Goal: Information Seeking & Learning: Learn about a topic

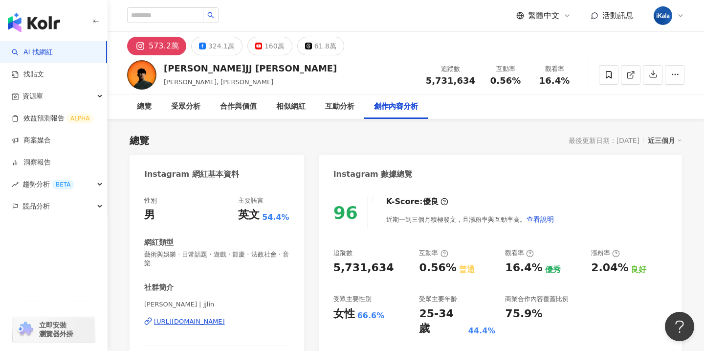
click at [28, 57] on link "AI 找網紅" at bounding box center [32, 52] width 41 height 10
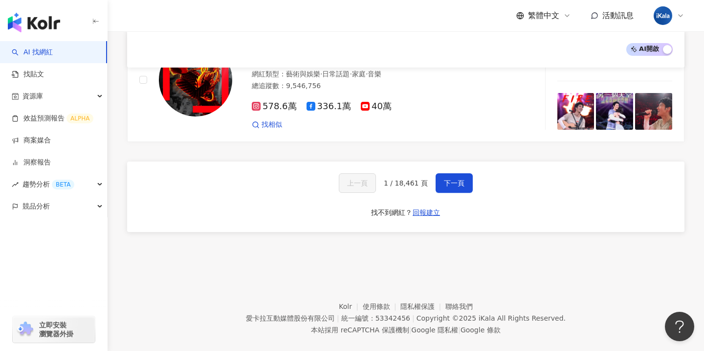
scroll to position [1658, 0]
click at [466, 173] on button "下一頁" at bounding box center [454, 183] width 37 height 20
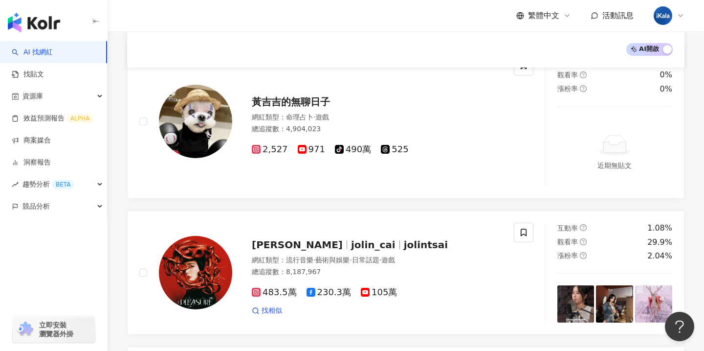
scroll to position [694, 0]
click at [371, 238] on span "jolin_cai" at bounding box center [373, 244] width 45 height 12
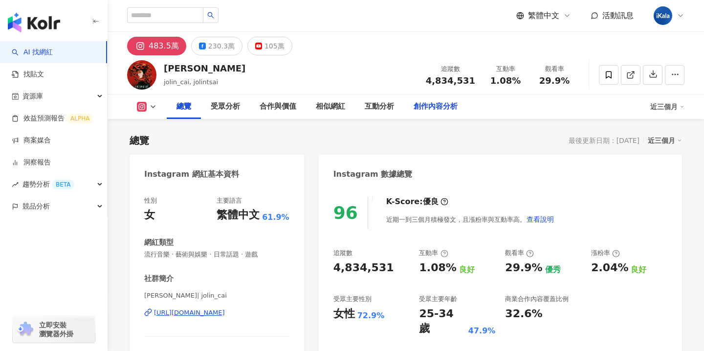
click at [435, 111] on div "創作內容分析" at bounding box center [436, 107] width 44 height 12
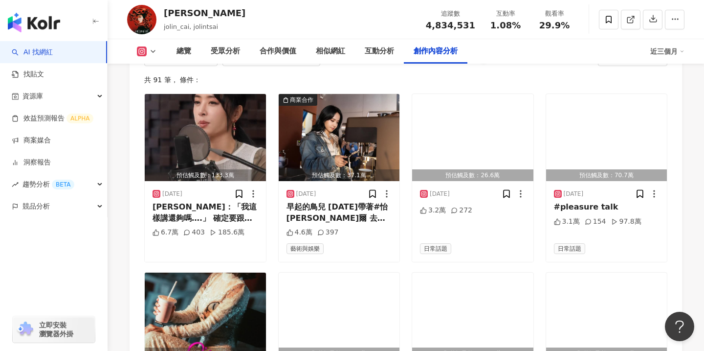
scroll to position [3196, 0]
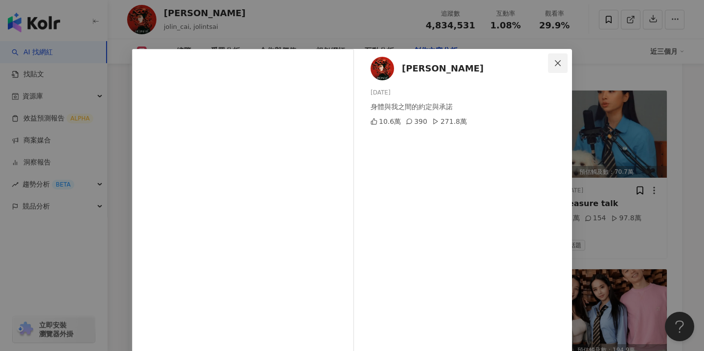
click at [558, 65] on icon "close" at bounding box center [558, 63] width 8 height 8
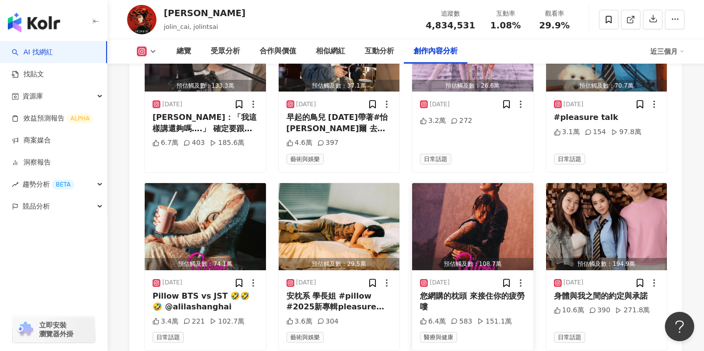
scroll to position [3517, 0]
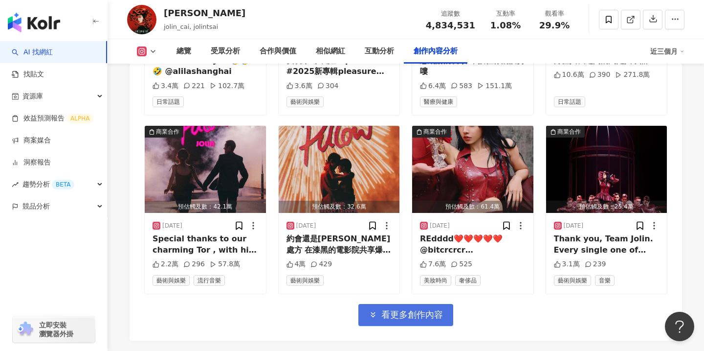
click at [415, 309] on span "看更多創作內容" at bounding box center [412, 314] width 62 height 11
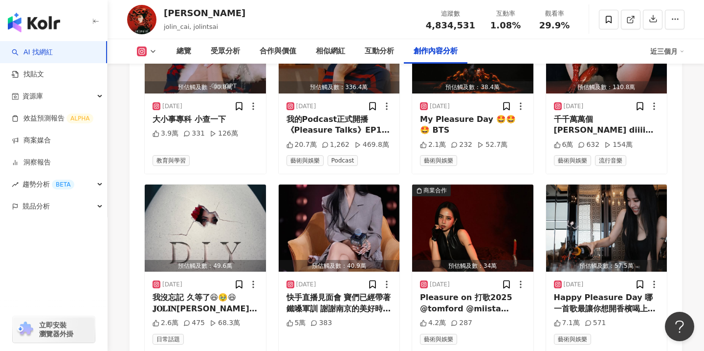
scroll to position [4032, 0]
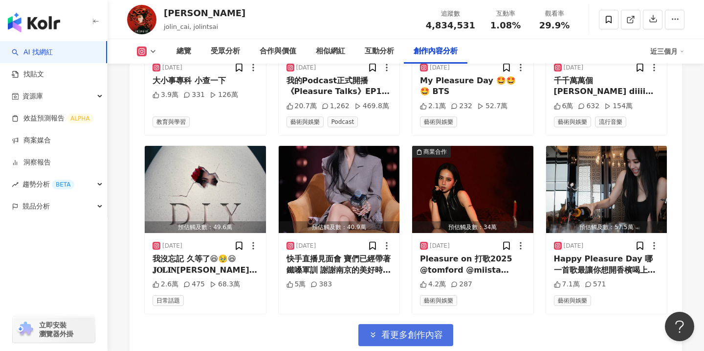
click at [430, 329] on span "看更多創作內容" at bounding box center [412, 334] width 62 height 11
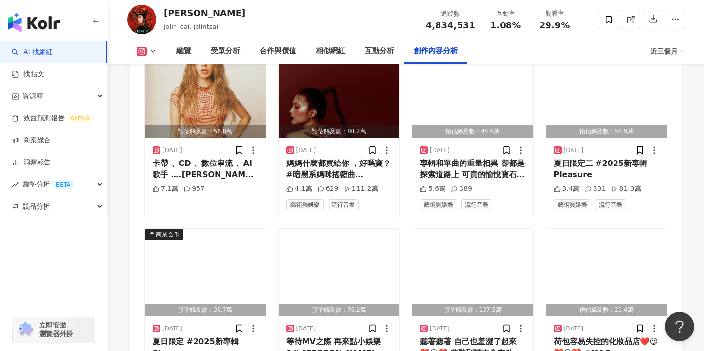
scroll to position [4586, 0]
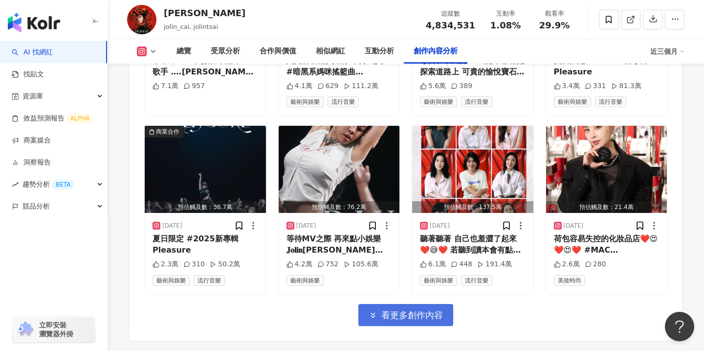
click at [435, 310] on span "看更多創作內容" at bounding box center [412, 315] width 62 height 11
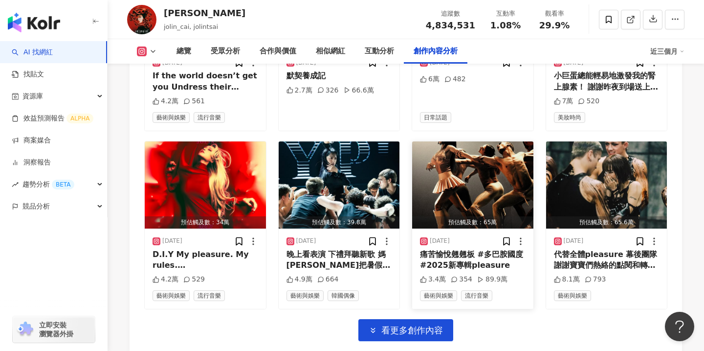
scroll to position [5121, 0]
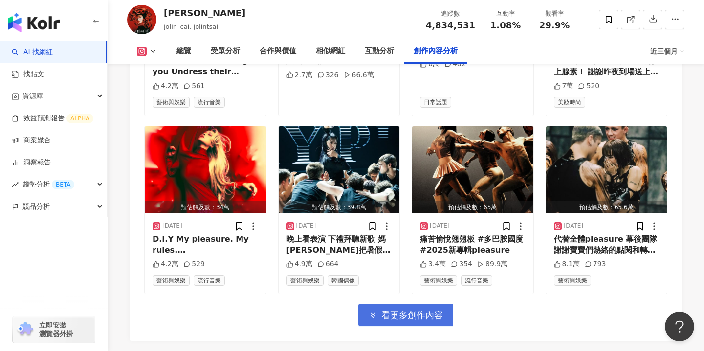
click at [429, 304] on button "看更多創作內容" at bounding box center [405, 315] width 95 height 22
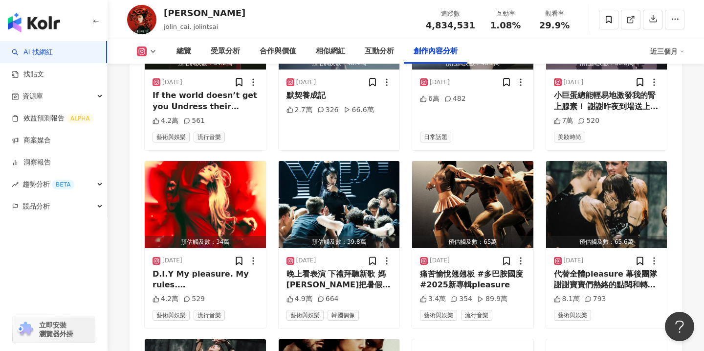
scroll to position [4877, 0]
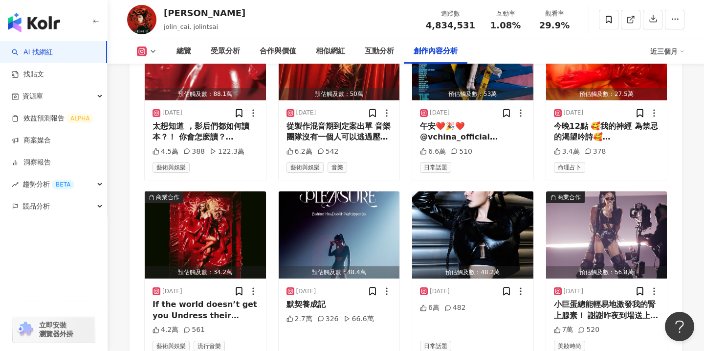
click at [39, 18] on img "button" at bounding box center [34, 23] width 52 height 20
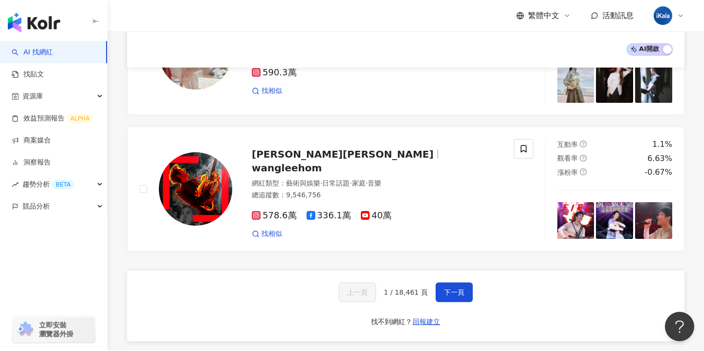
scroll to position [1658, 0]
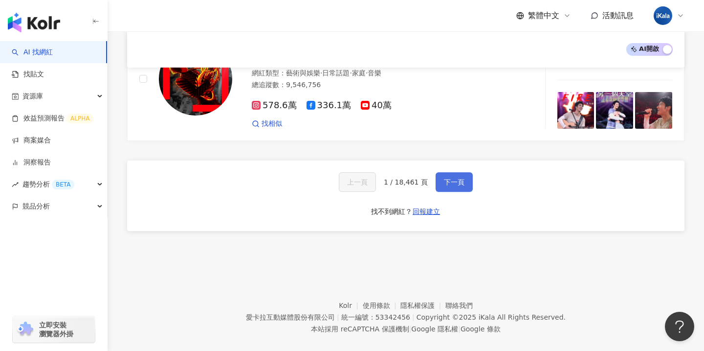
click at [457, 173] on button "下一頁" at bounding box center [454, 182] width 37 height 20
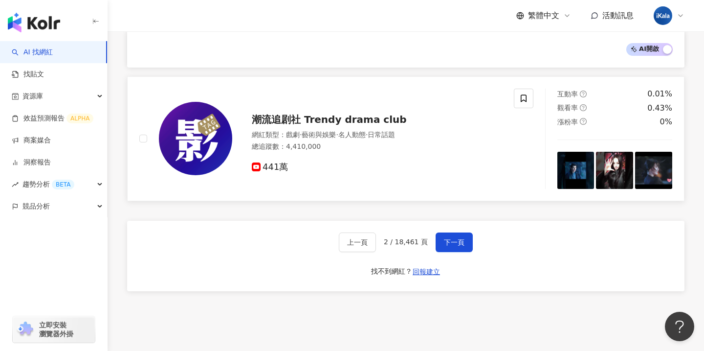
scroll to position [1689, 0]
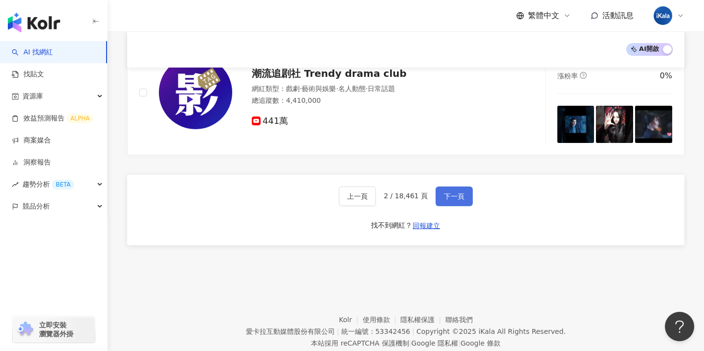
click at [461, 192] on span "下一頁" at bounding box center [454, 196] width 21 height 8
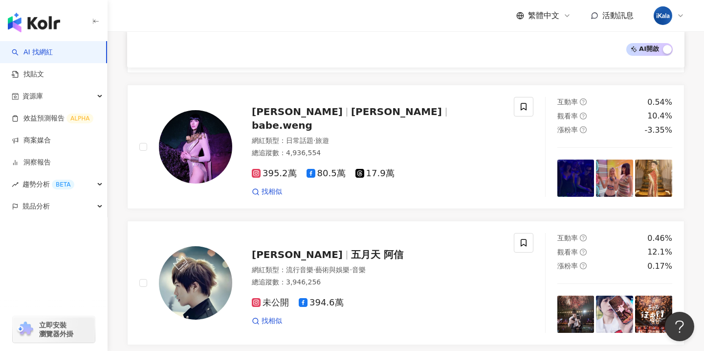
scroll to position [1166, 0]
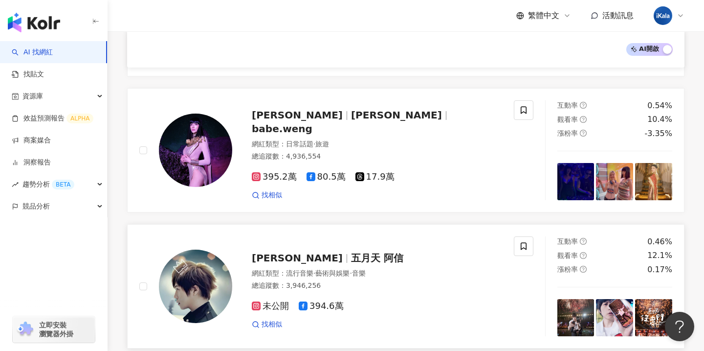
click at [351, 258] on span "五月天 阿信" at bounding box center [377, 258] width 52 height 12
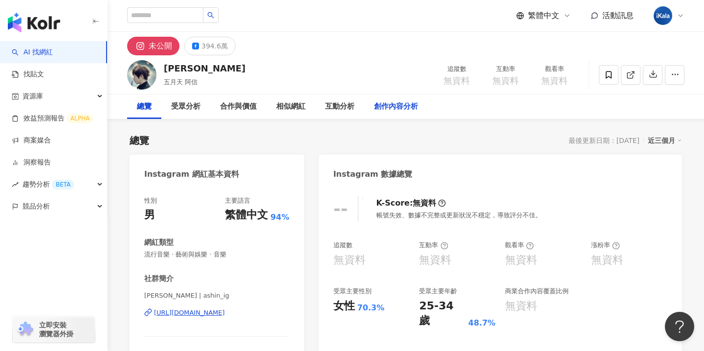
click at [426, 103] on div "創作內容分析" at bounding box center [396, 106] width 64 height 24
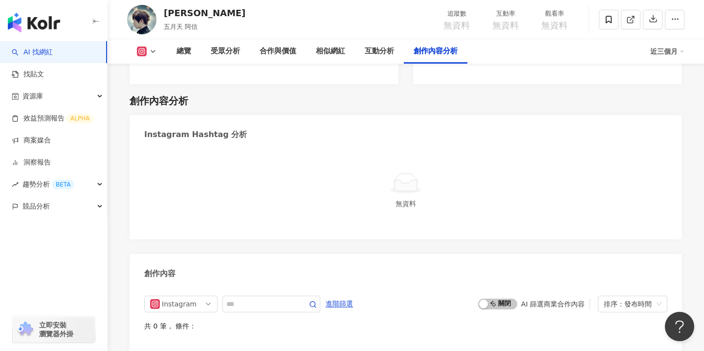
scroll to position [2625, 0]
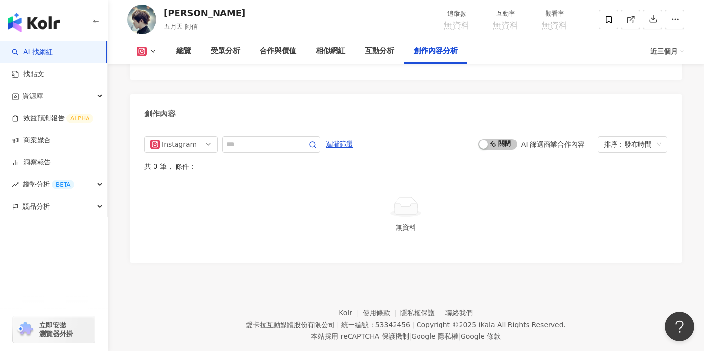
click at [150, 55] on button at bounding box center [147, 51] width 40 height 10
drag, startPoint x: 152, startPoint y: 69, endPoint x: 157, endPoint y: 94, distance: 25.5
click at [157, 94] on ul "未公開 Facebook" at bounding box center [162, 80] width 70 height 45
click at [157, 94] on button "Facebook" at bounding box center [162, 92] width 59 height 14
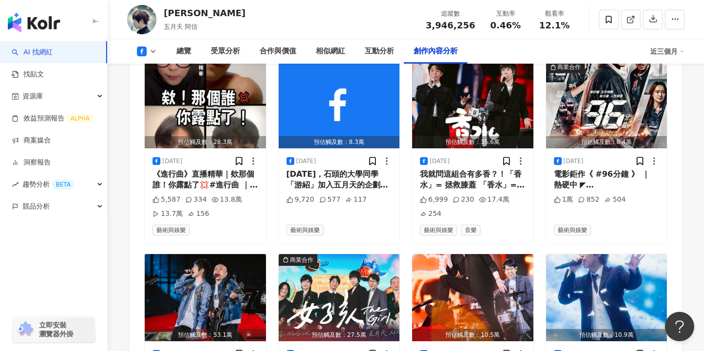
scroll to position [2966, 0]
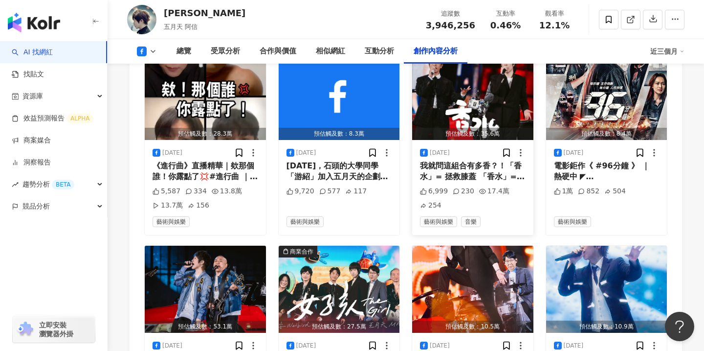
click at [456, 160] on div "我就問這組合有多香？！「香水」= 拯救膝蓋 「香水」= 任務完成 ​ 一首拯救過膝蓋的歌 這次更香、更帥、更殺！ 還帶著五月天的基因？！ ​ [PERSON_…" at bounding box center [473, 171] width 106 height 22
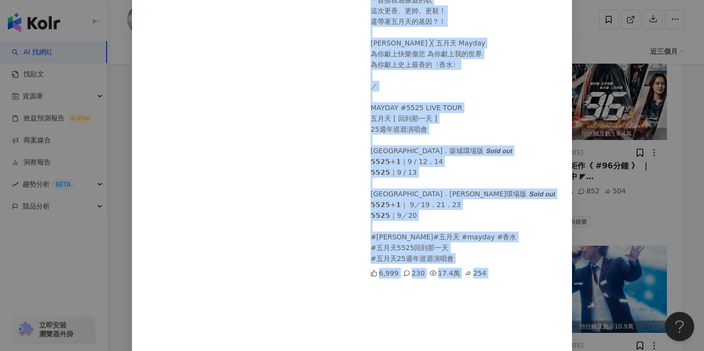
scroll to position [188, 0]
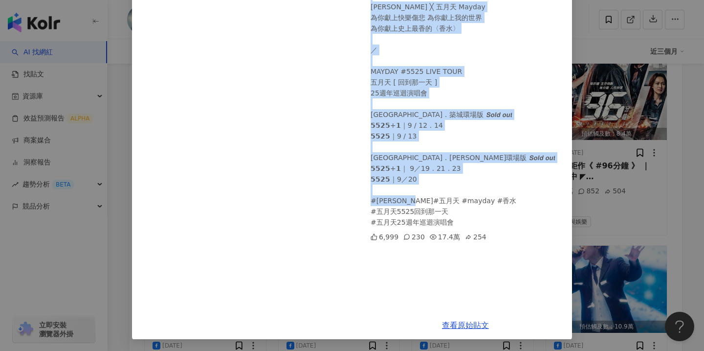
drag, startPoint x: 369, startPoint y: 72, endPoint x: 479, endPoint y: 218, distance: 182.5
click at [479, 218] on div "[PERSON_NAME] [DATE] 我就問這組合有多香？！ 「香水」= 拯救膝蓋 「香水」= 任務完成 ​ 一首拯救過膝蓋的歌 這次更香、更帥、更殺！ …" at bounding box center [465, 86] width 213 height 450
copy div "我就問這組合有多香？！ 「香水」= 拯救膝蓋 「香水」= 任務完成 ​ 一首拯救過膝蓋的歌 這次更香、更帥、更殺！ 還帶著五月天的基因？！ ​ [PERSON…"
